Goal: Find contact information: Find contact information

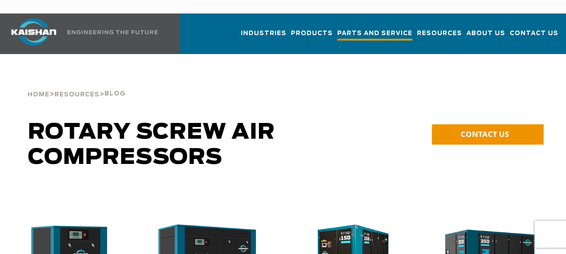
click at [393, 28] on span "Parts and Service" at bounding box center [375, 34] width 75 height 12
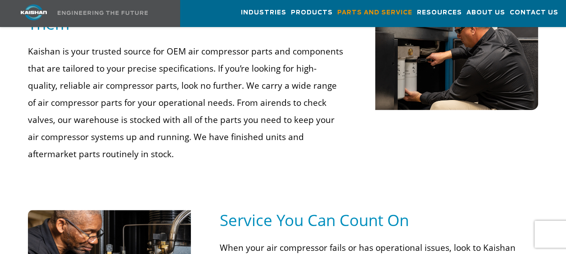
scroll to position [496, 0]
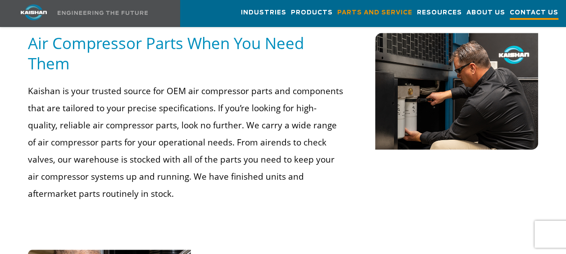
click at [546, 15] on span "Contact Us" at bounding box center [534, 14] width 49 height 12
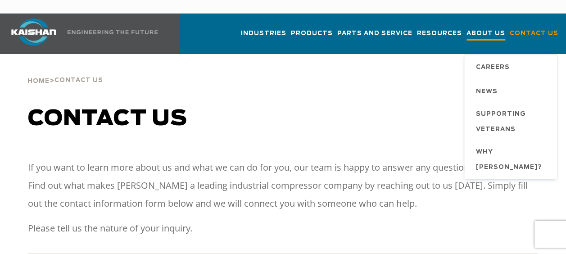
click at [497, 28] on span "About Us" at bounding box center [486, 34] width 39 height 12
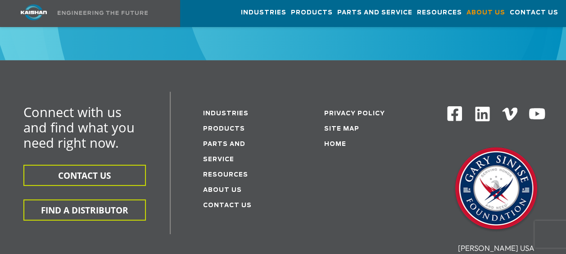
scroll to position [2974, 0]
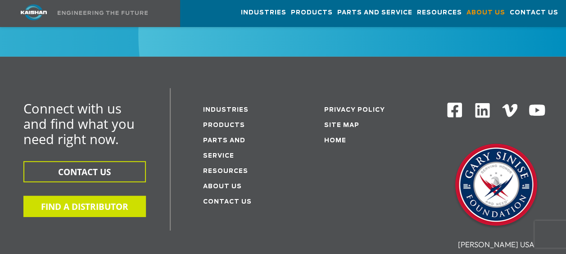
click at [105, 196] on button "FIND A DISTRIBUTOR" at bounding box center [84, 206] width 123 height 21
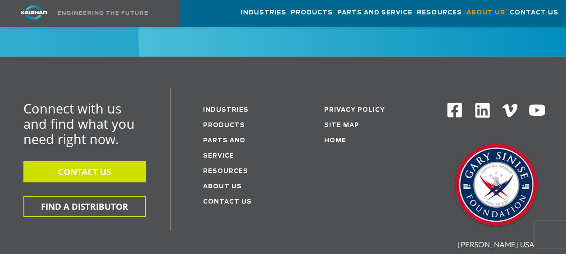
click at [104, 161] on button "CONTACT US" at bounding box center [84, 171] width 123 height 21
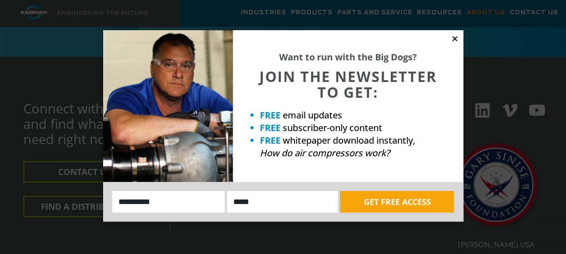
click at [457, 39] on icon at bounding box center [455, 39] width 8 height 8
